Goal: Transaction & Acquisition: Purchase product/service

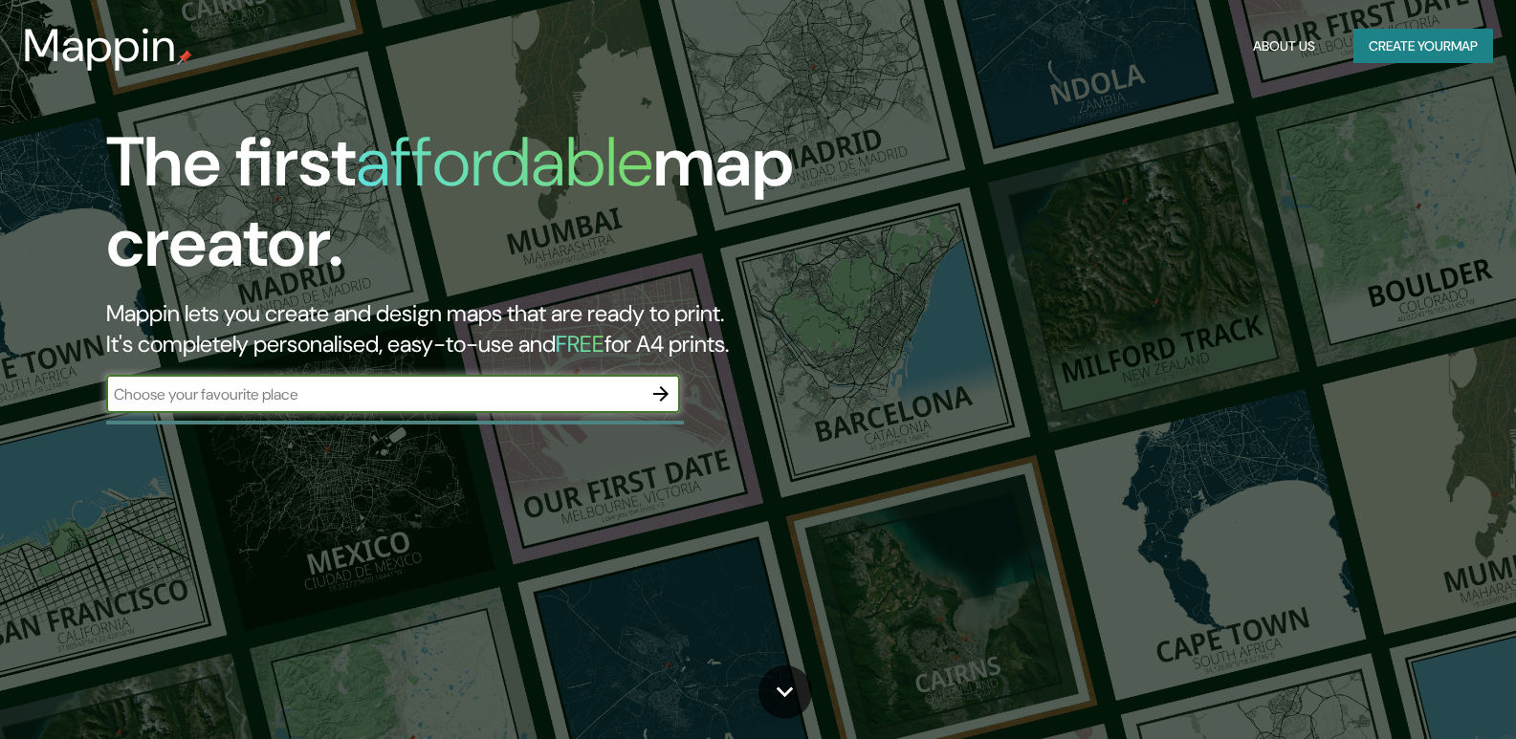
click at [248, 386] on input "text" at bounding box center [374, 395] width 536 height 22
type input "[GEOGRAPHIC_DATA]"
click at [660, 388] on icon "button" at bounding box center [660, 394] width 23 height 23
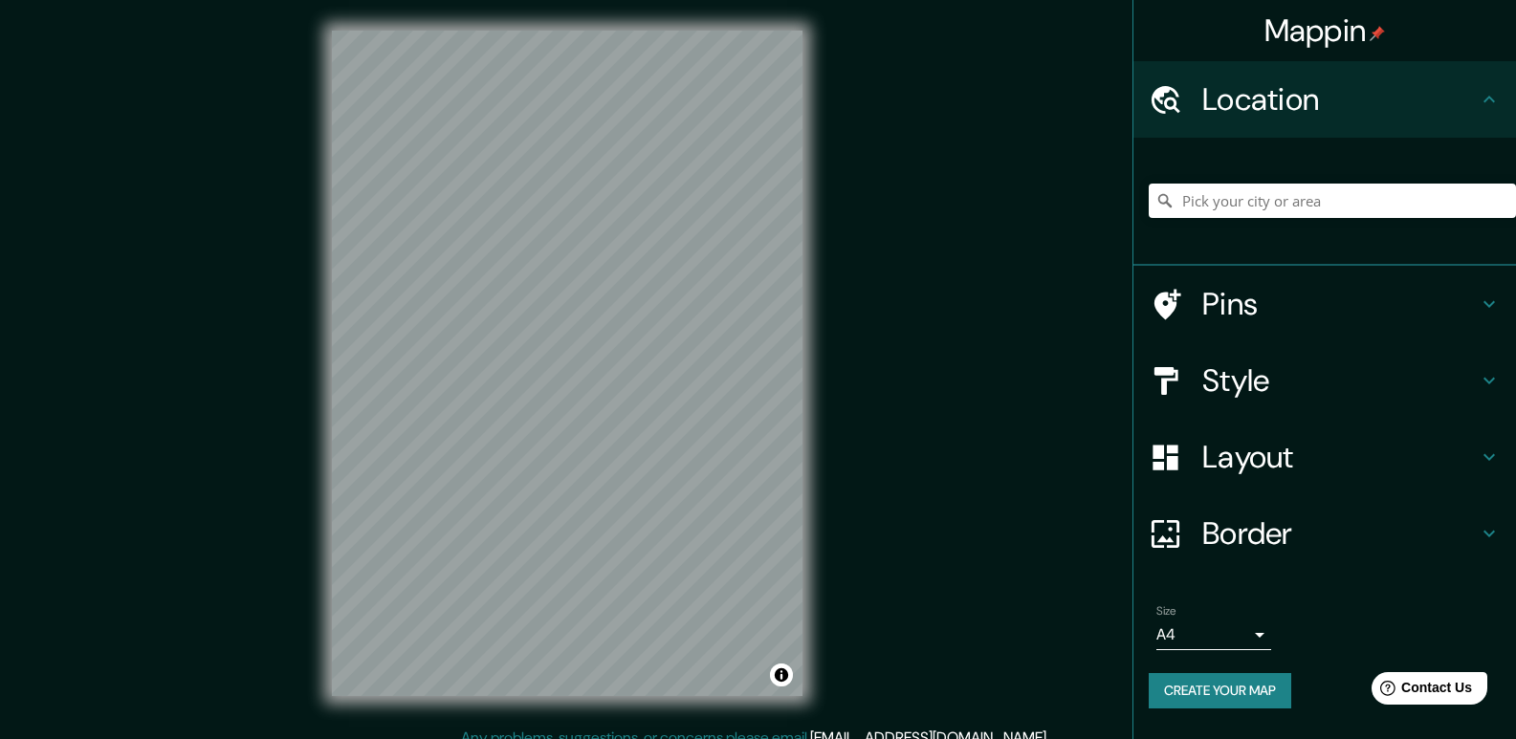
click at [1251, 636] on body "Mappin Location Pins Style Layout Border Choose a border. Hint : you can make l…" at bounding box center [758, 369] width 1516 height 739
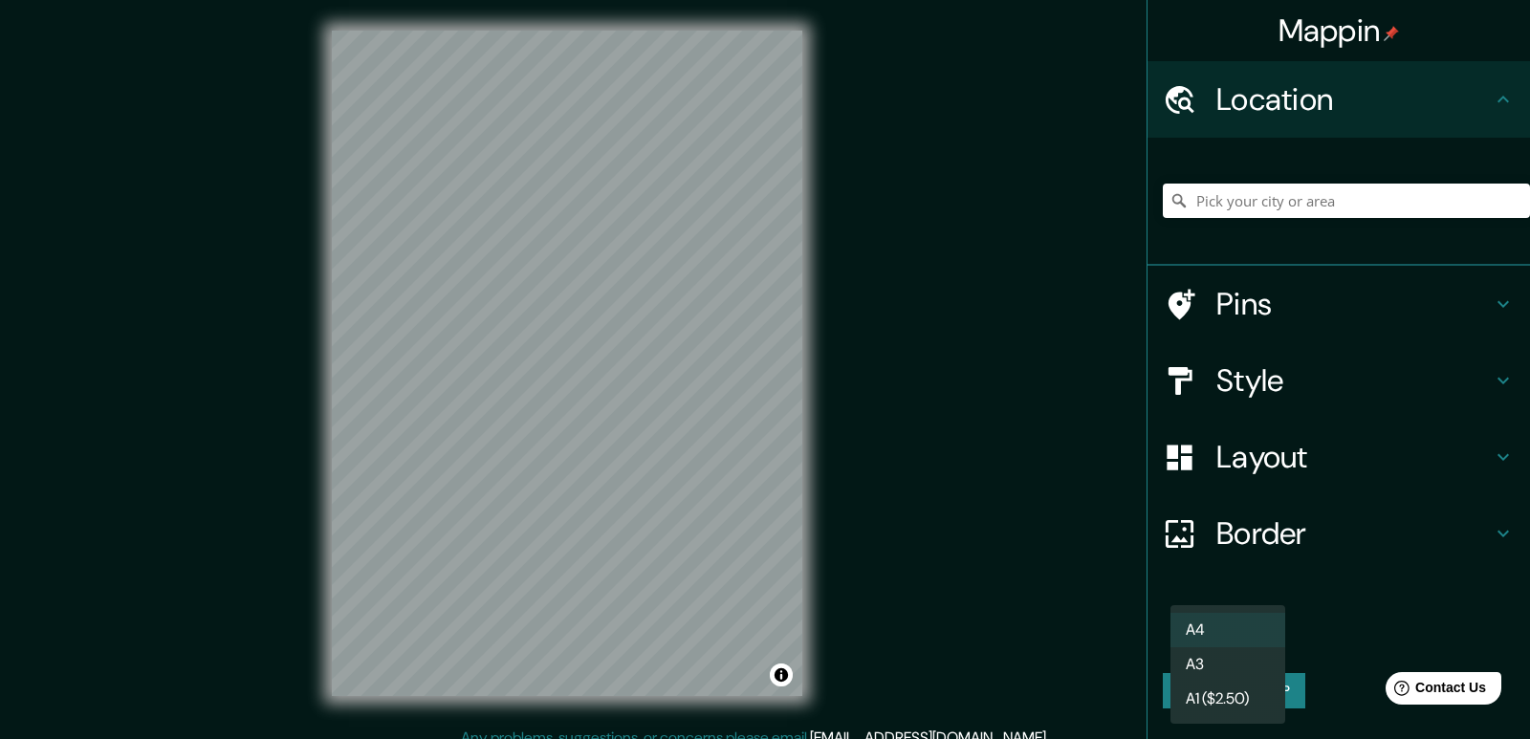
click at [1327, 628] on div at bounding box center [765, 369] width 1530 height 739
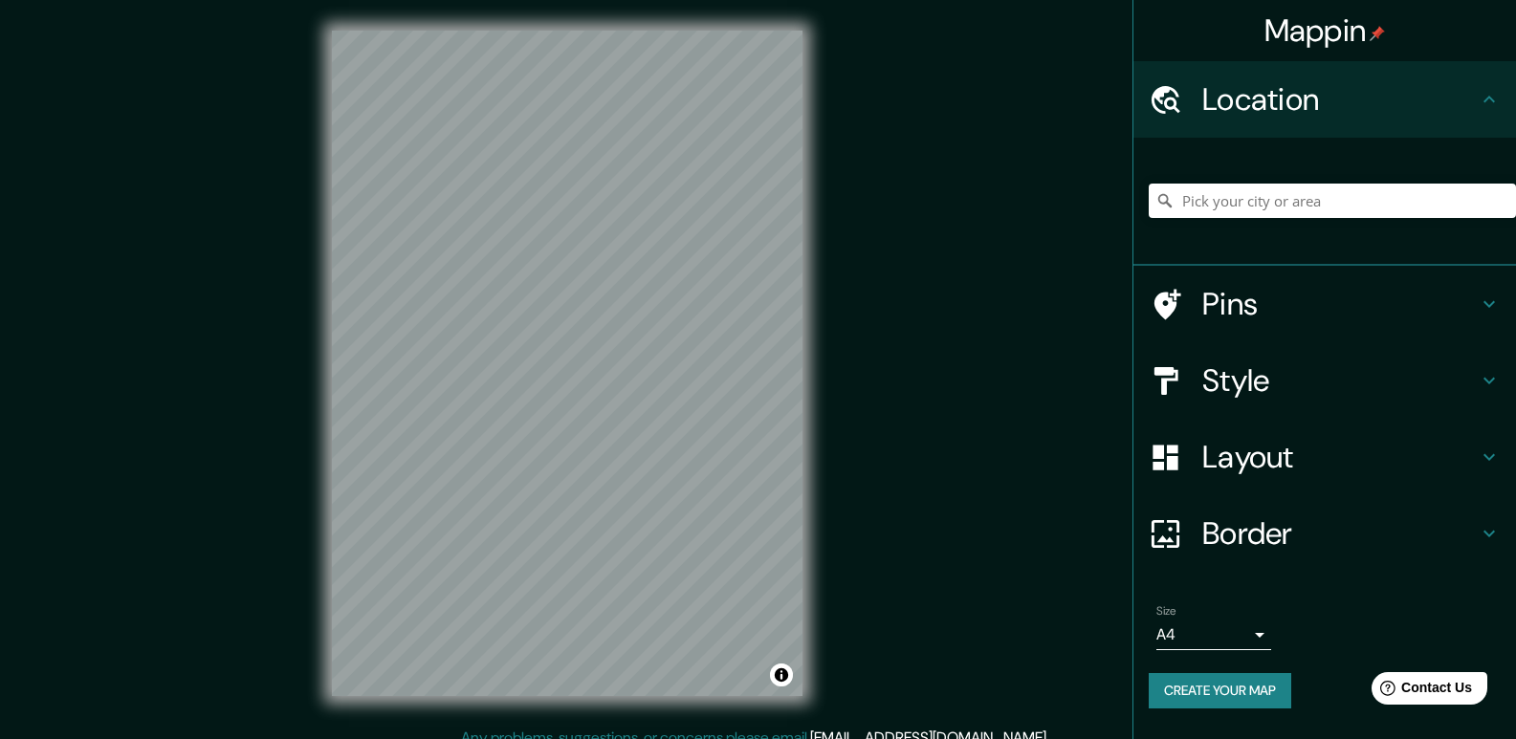
click at [1166, 209] on icon at bounding box center [1164, 200] width 19 height 19
click at [1195, 207] on input "Pick your city or area" at bounding box center [1332, 201] width 367 height 34
drag, startPoint x: 1237, startPoint y: 299, endPoint x: 1419, endPoint y: 297, distance: 182.7
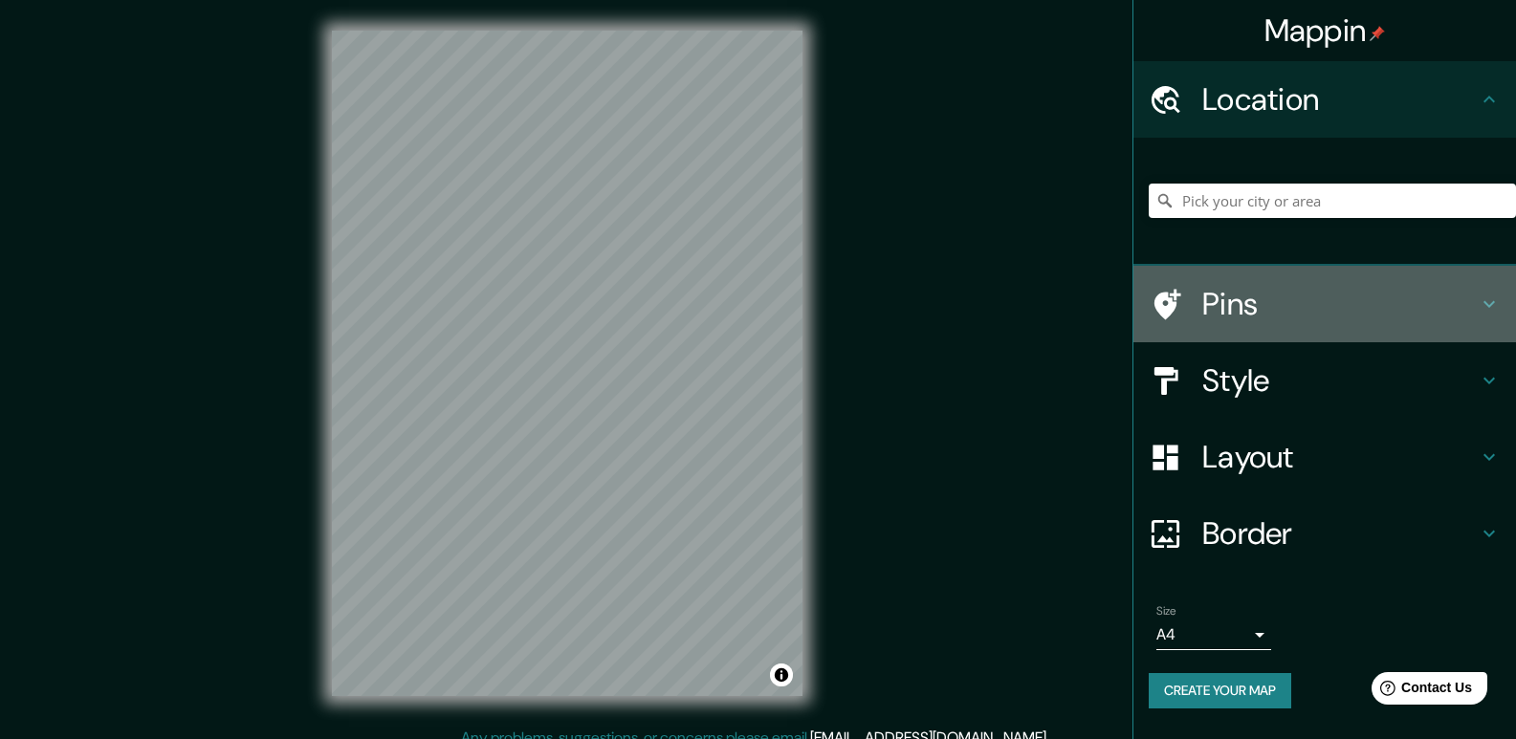
drag, startPoint x: 1419, startPoint y: 297, endPoint x: 1459, endPoint y: 305, distance: 40.0
click at [1459, 305] on h4 "Pins" at bounding box center [1339, 304] width 275 height 38
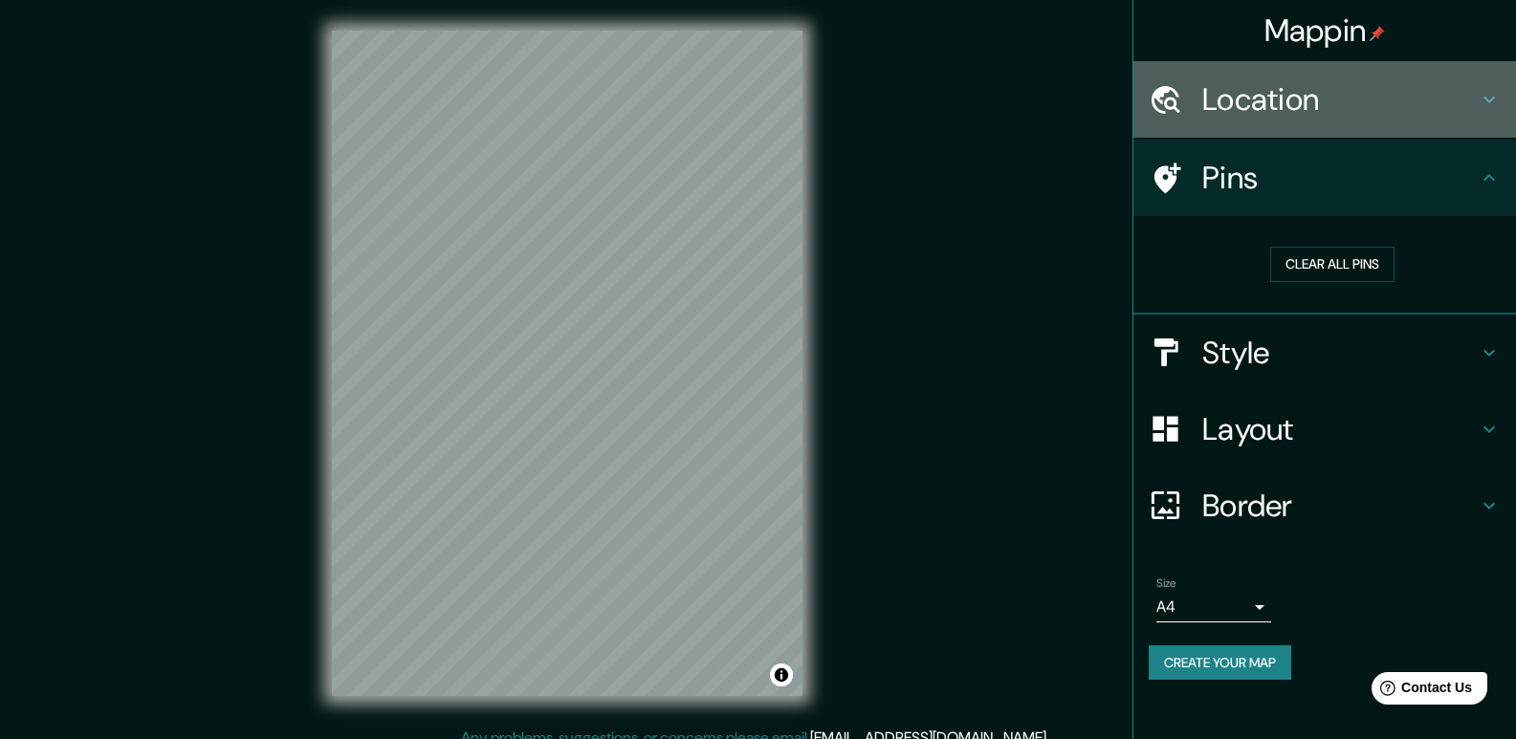
click at [1482, 104] on icon at bounding box center [1489, 99] width 23 height 23
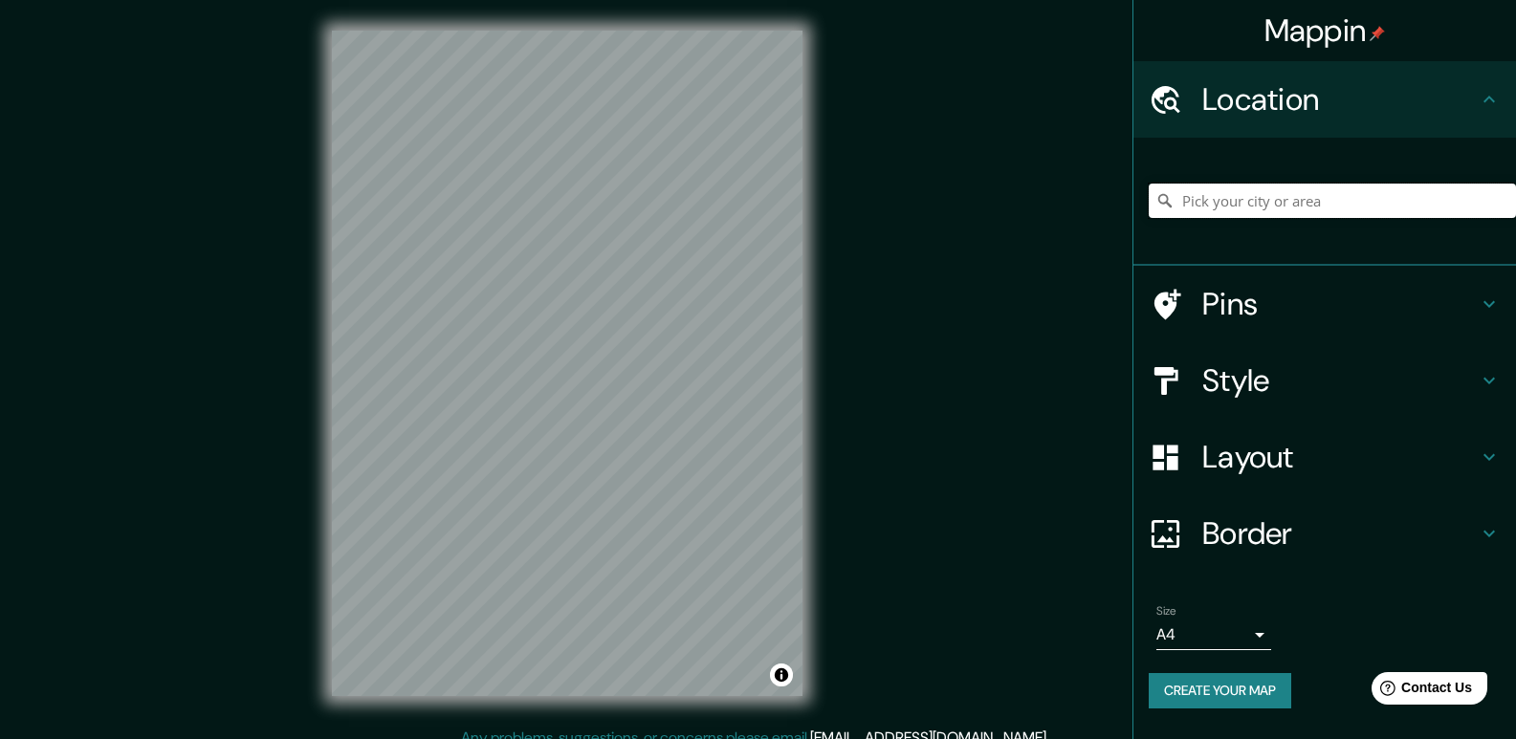
click at [1214, 210] on input "Pick your city or area" at bounding box center [1332, 201] width 367 height 34
click at [1241, 221] on div at bounding box center [1332, 201] width 367 height 96
click at [1221, 187] on input "Pick your city or area" at bounding box center [1332, 201] width 367 height 34
paste input "[GEOGRAPHIC_DATA]"
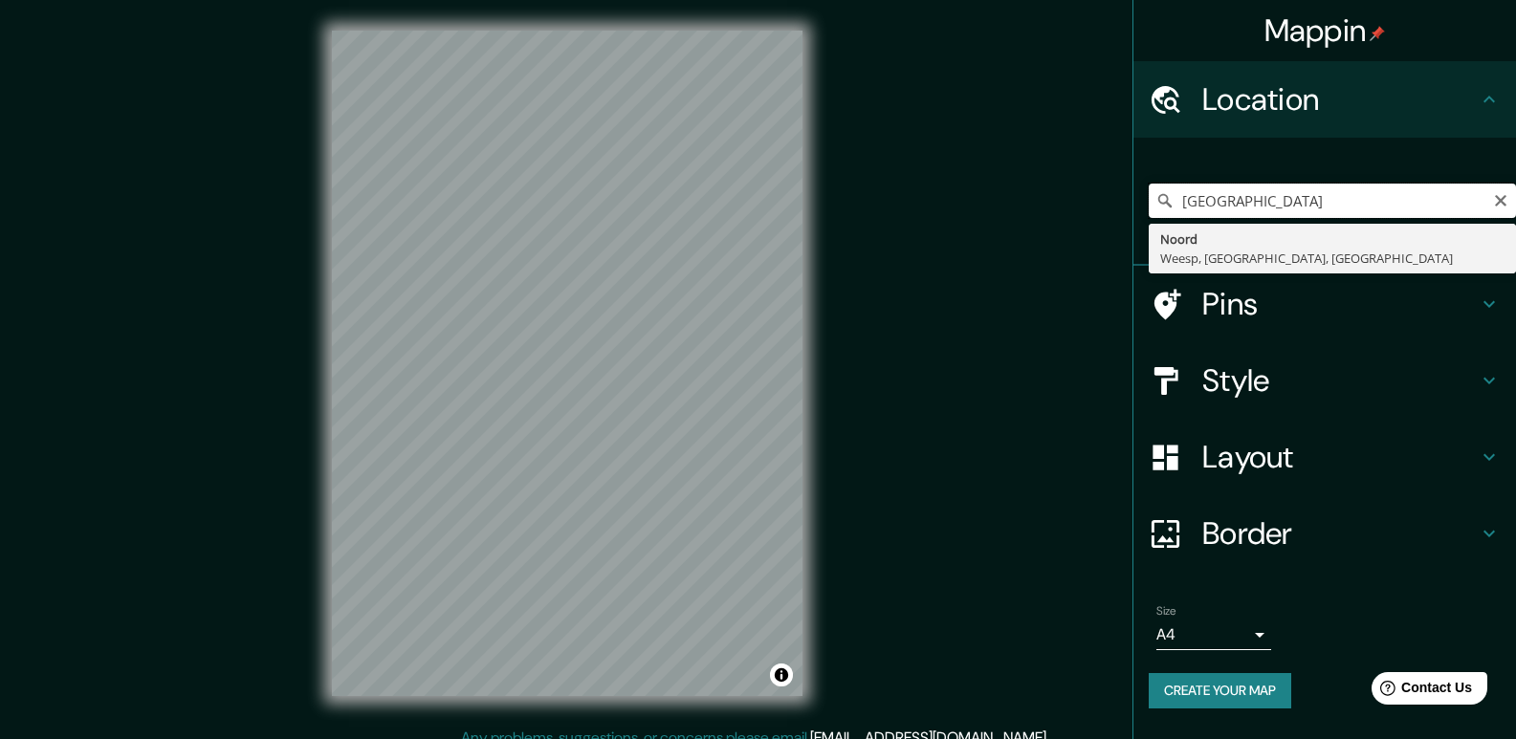
click at [1351, 212] on input "[GEOGRAPHIC_DATA]" at bounding box center [1332, 201] width 367 height 34
type input "Noord, [GEOGRAPHIC_DATA], [GEOGRAPHIC_DATA], [GEOGRAPHIC_DATA]"
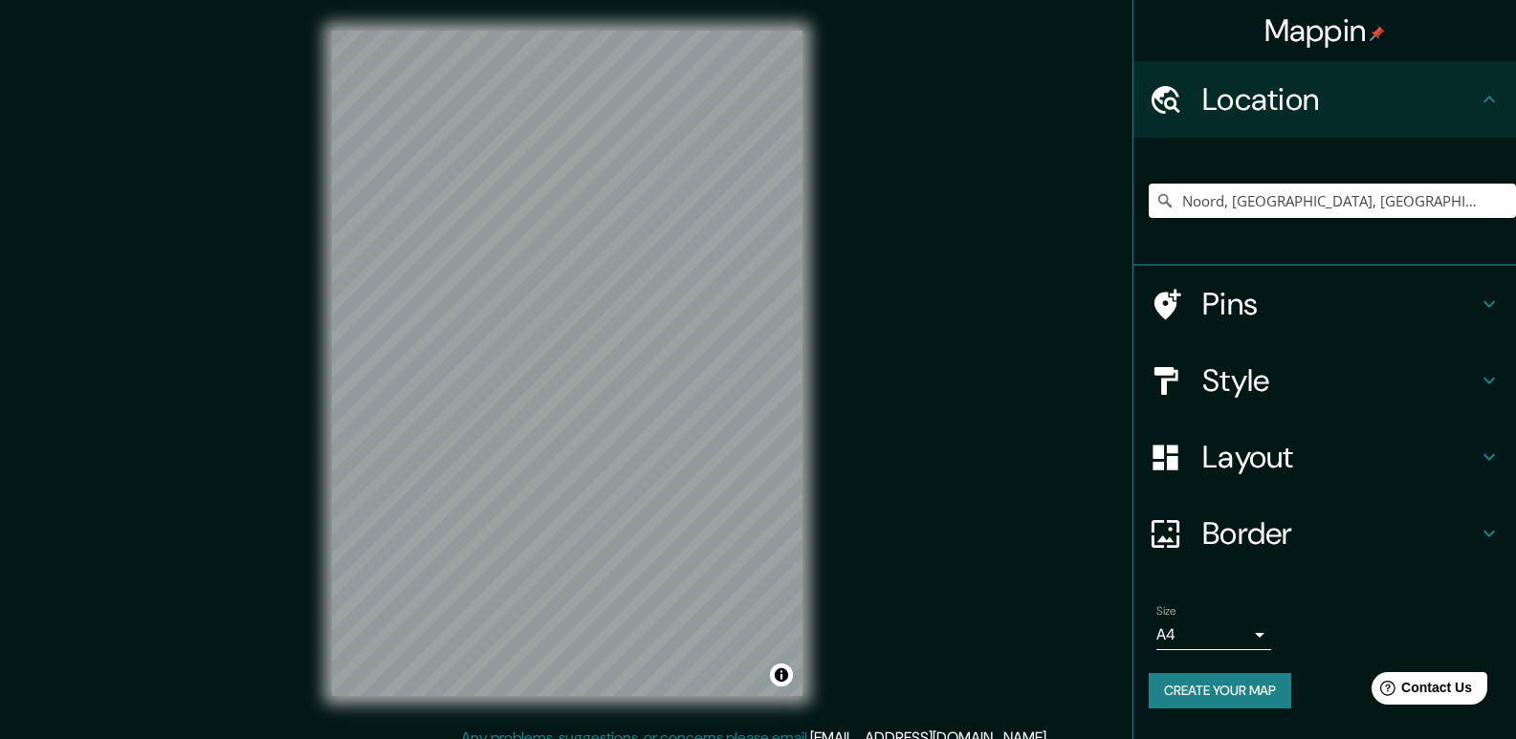
scroll to position [0, 42]
drag, startPoint x: 1177, startPoint y: 200, endPoint x: 1529, endPoint y: 238, distance: 354.0
click at [1515, 238] on html "Mappin Location [GEOGRAPHIC_DATA], [GEOGRAPHIC_DATA], [GEOGRAPHIC_DATA], [GEOGR…" at bounding box center [758, 369] width 1516 height 739
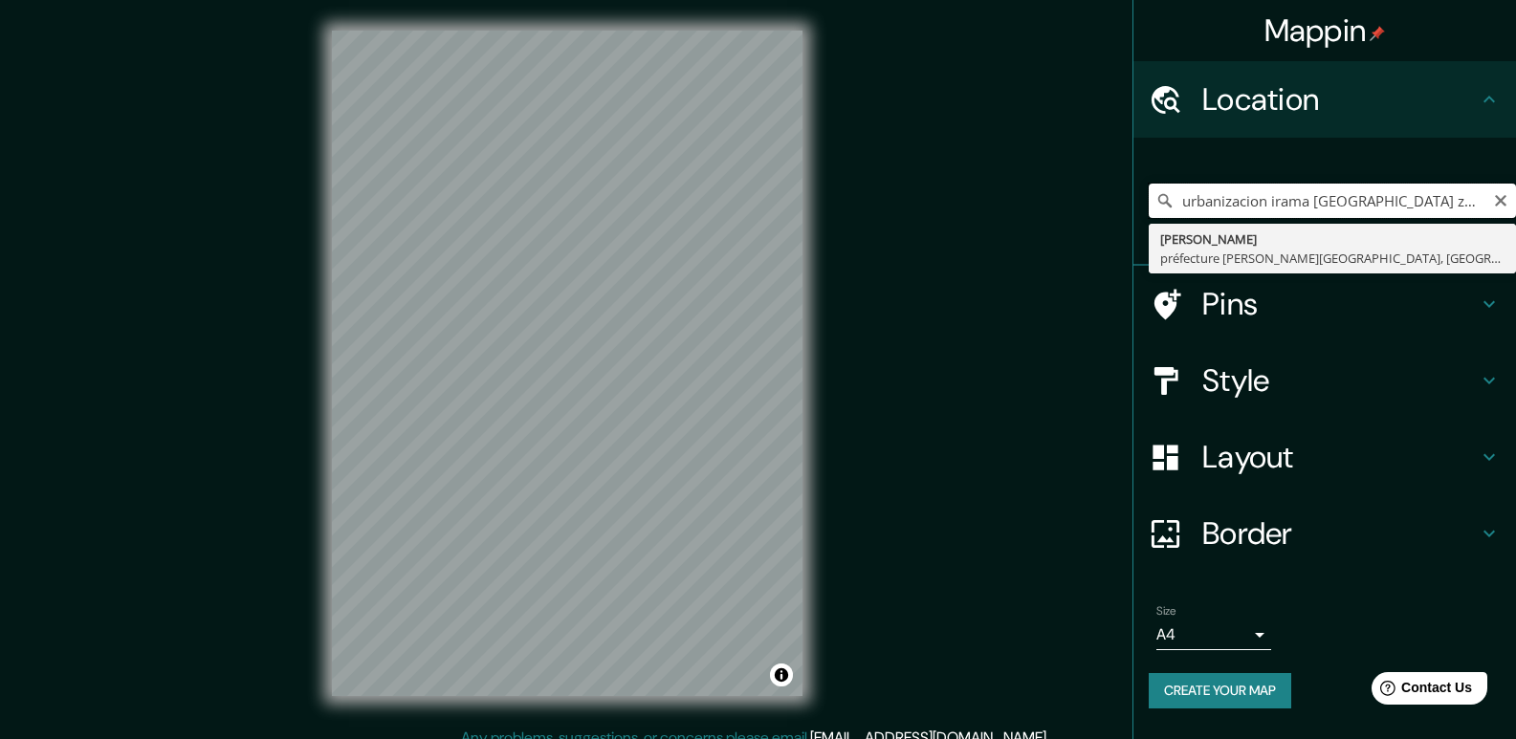
drag, startPoint x: 1311, startPoint y: 201, endPoint x: 1136, endPoint y: 222, distance: 176.3
click at [1136, 222] on div "urbanizacion irama [GEOGRAPHIC_DATA] zulia [GEOGRAPHIC_DATA] préfecture [PERSON…" at bounding box center [1324, 202] width 383 height 128
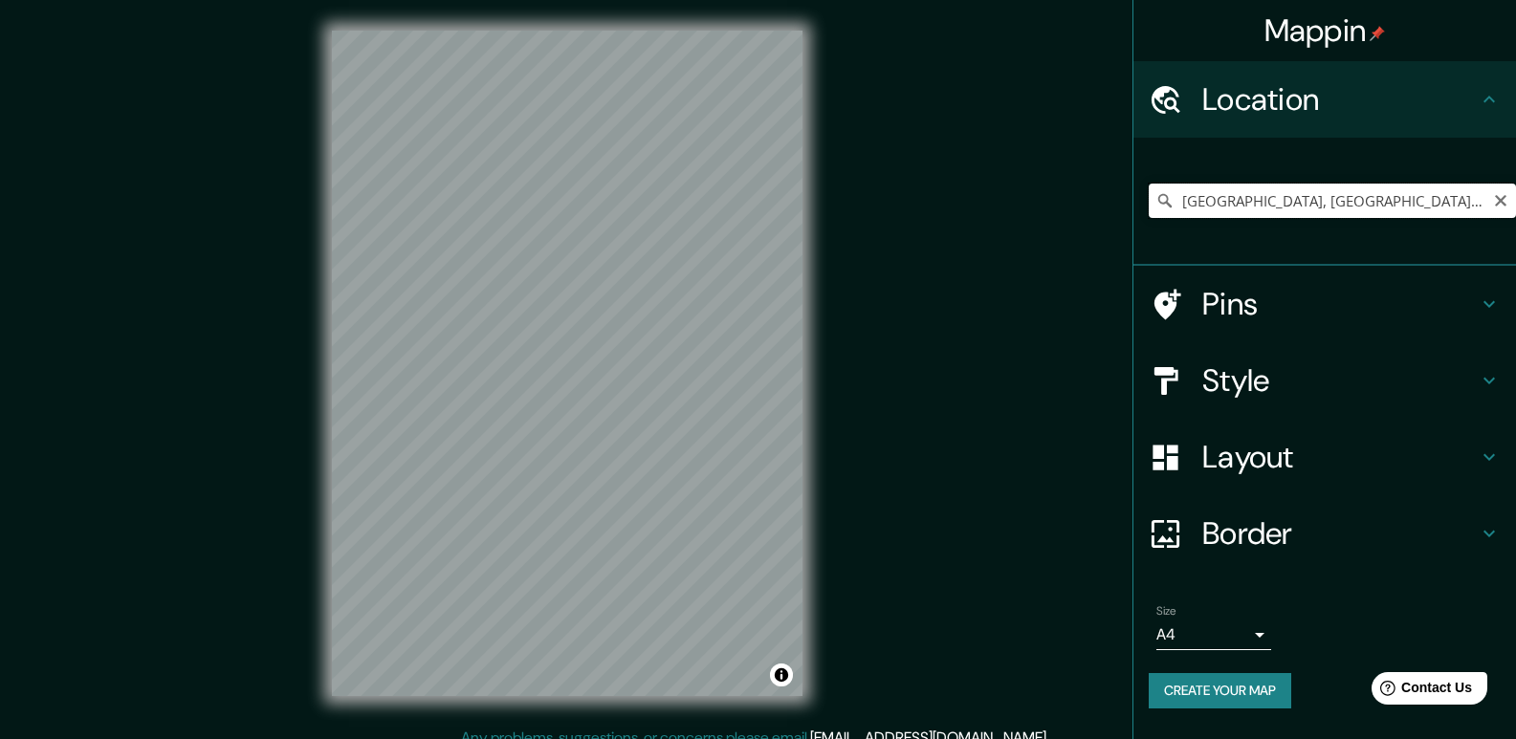
click at [1186, 202] on input "[GEOGRAPHIC_DATA], [GEOGRAPHIC_DATA], [GEOGRAPHIC_DATA]" at bounding box center [1332, 201] width 367 height 34
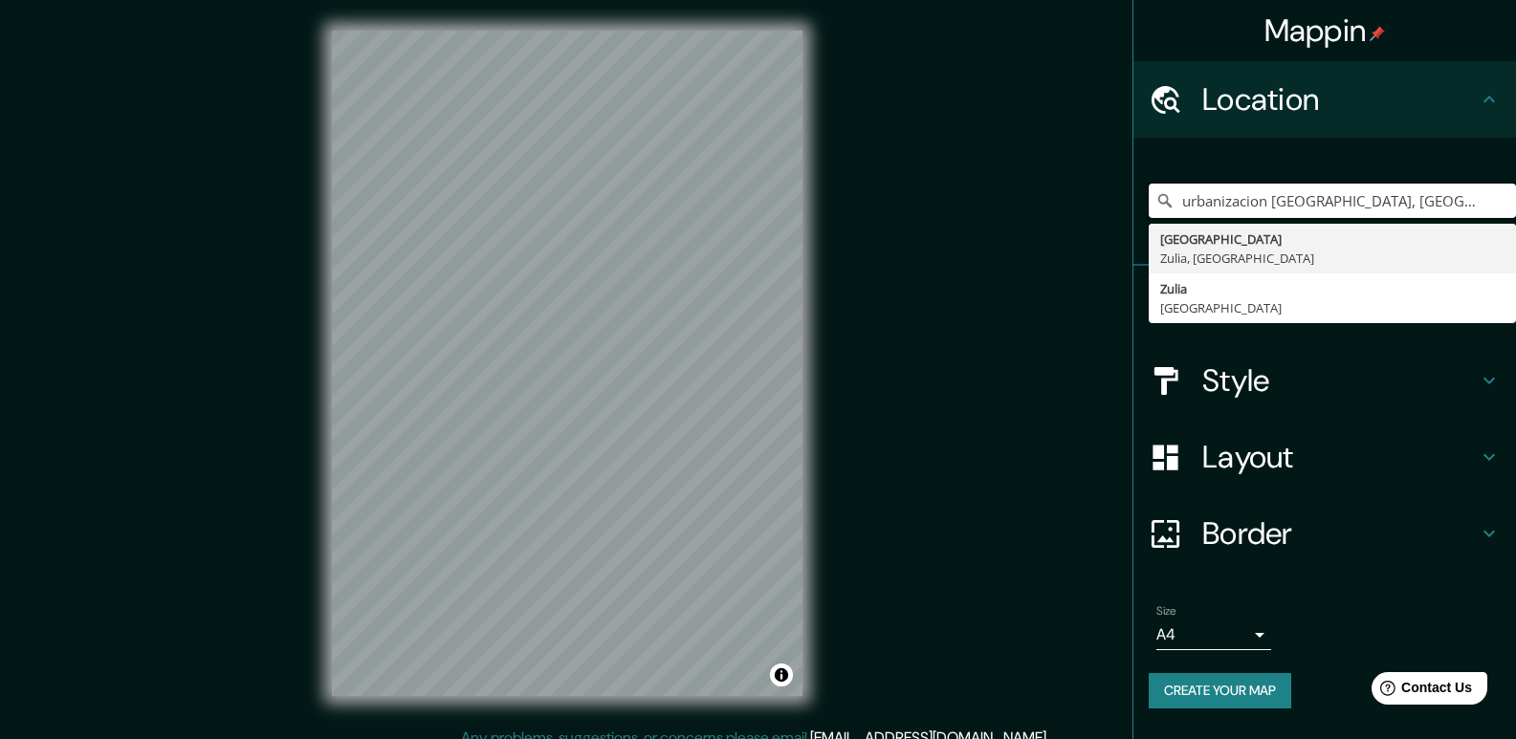
type input "urbanizacion [GEOGRAPHIC_DATA], [GEOGRAPHIC_DATA], [GEOGRAPHIC_DATA]"
